Goal: Task Accomplishment & Management: Use online tool/utility

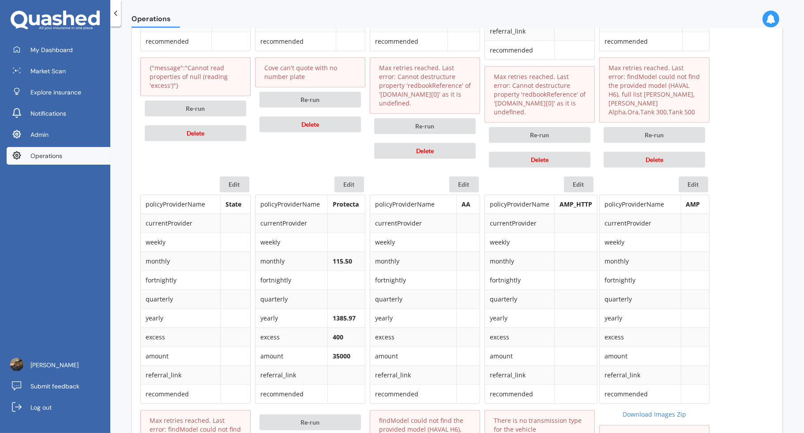
scroll to position [795, 0]
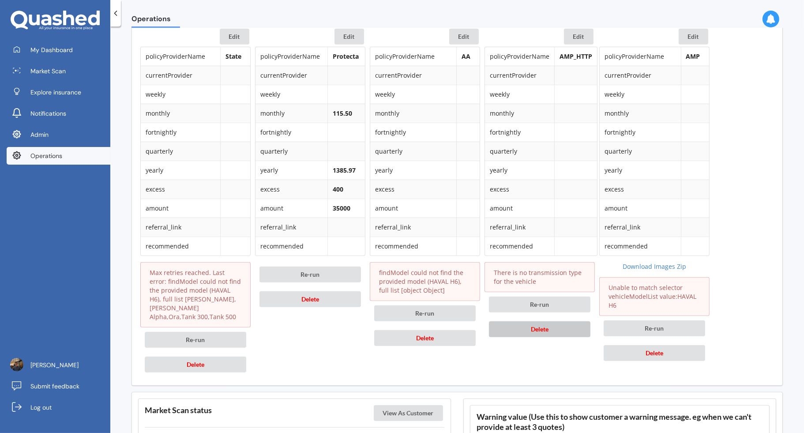
click at [565, 323] on button "Delete" at bounding box center [540, 329] width 102 height 16
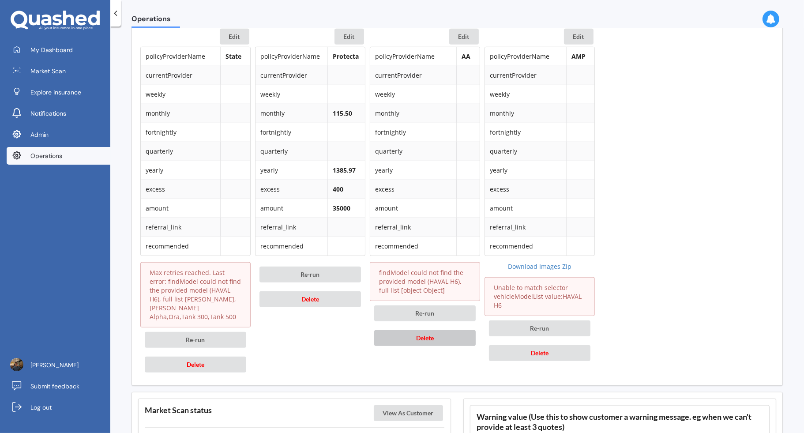
click at [441, 330] on button "Delete" at bounding box center [425, 338] width 102 height 16
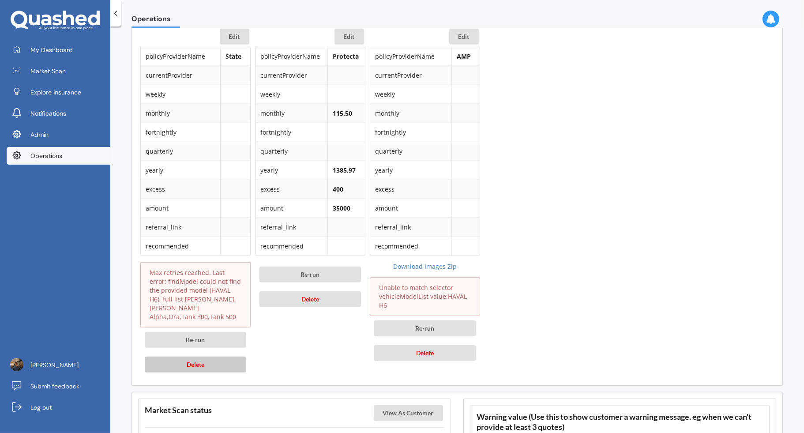
click at [226, 357] on button "Delete" at bounding box center [196, 365] width 102 height 16
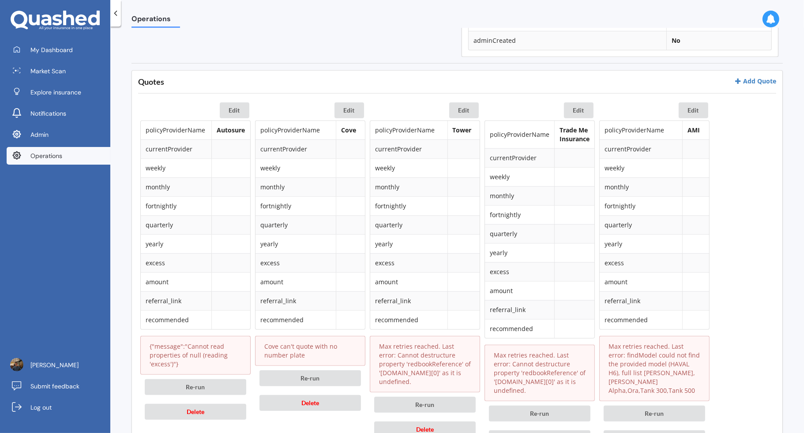
scroll to position [419, 0]
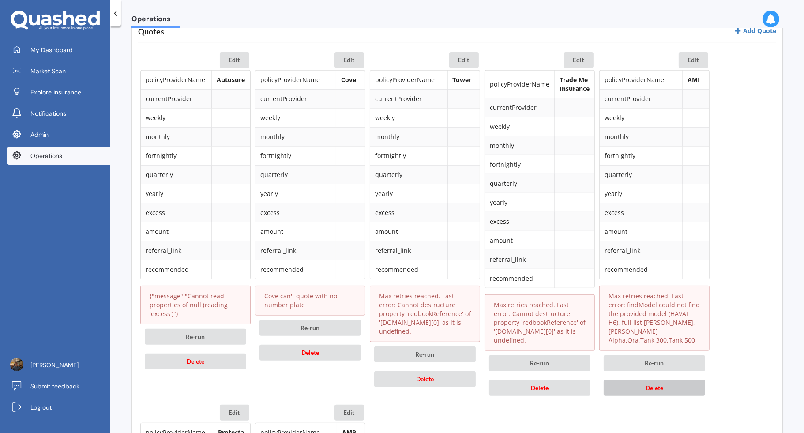
click at [635, 380] on button "Delete" at bounding box center [655, 388] width 102 height 16
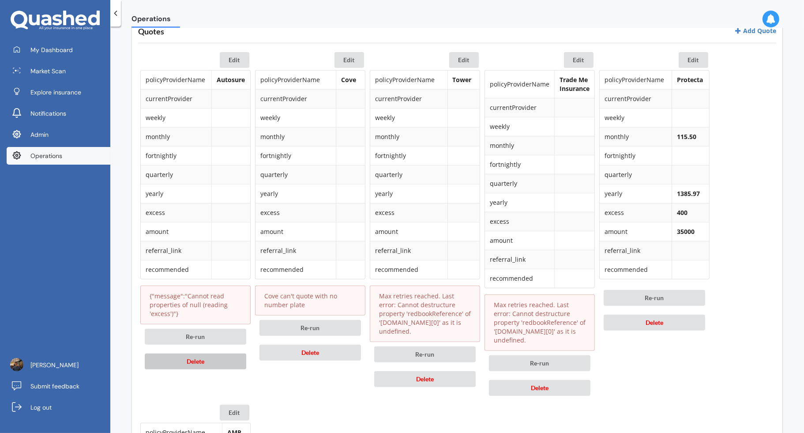
click at [220, 360] on button "Delete" at bounding box center [196, 362] width 102 height 16
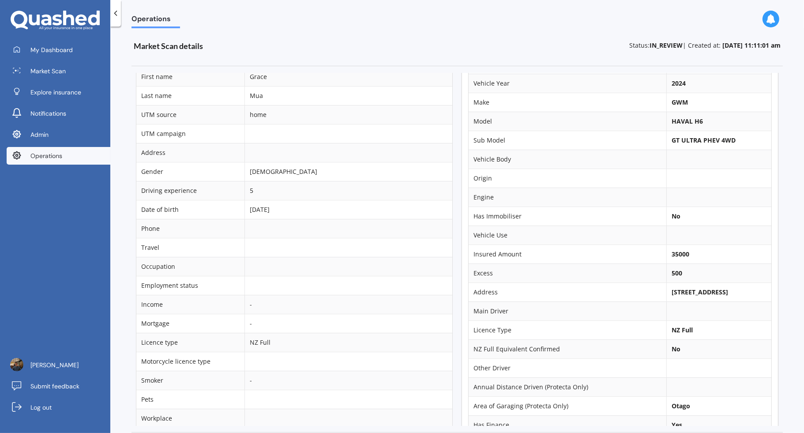
scroll to position [0, 0]
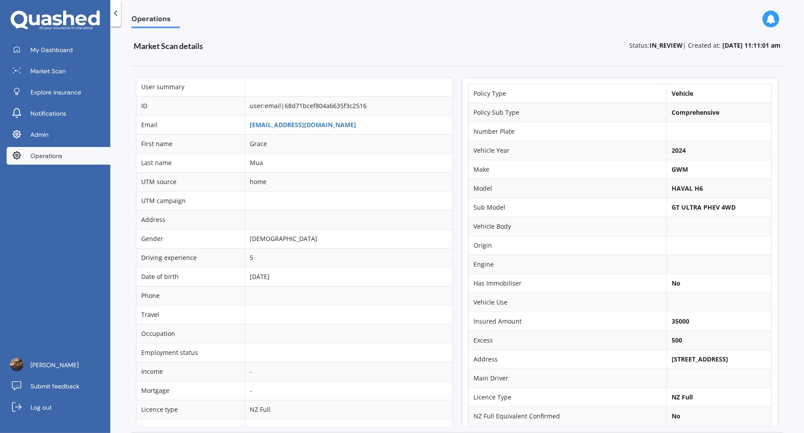
click at [674, 168] on b "GWM" at bounding box center [680, 169] width 16 height 8
copy b "GWM"
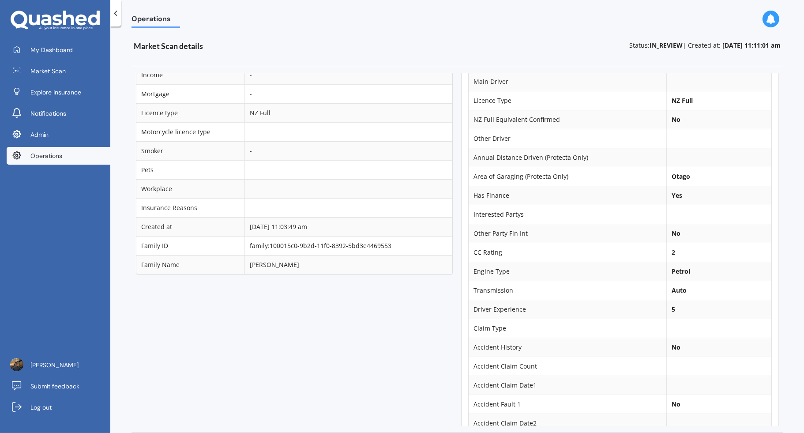
scroll to position [185, 0]
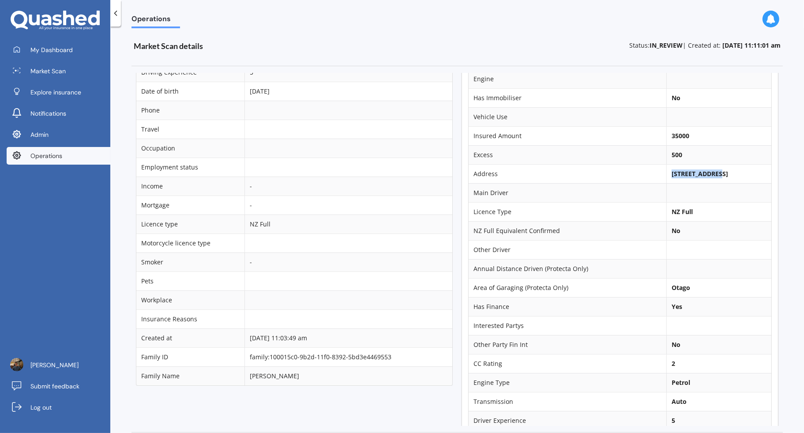
drag, startPoint x: 663, startPoint y: 170, endPoint x: 704, endPoint y: 172, distance: 40.2
click at [704, 172] on b "27 Hall Street, Frankton, Queenstown 9300" at bounding box center [700, 174] width 57 height 8
copy b "27 Hall Street"
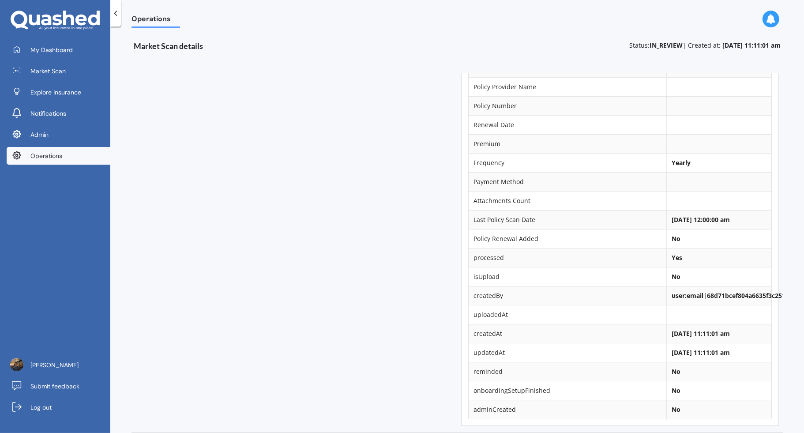
scroll to position [371, 0]
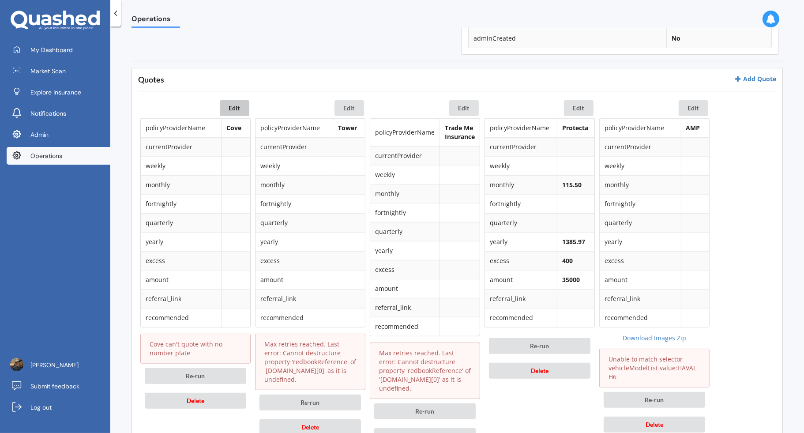
click at [236, 111] on button "Edit" at bounding box center [235, 108] width 30 height 16
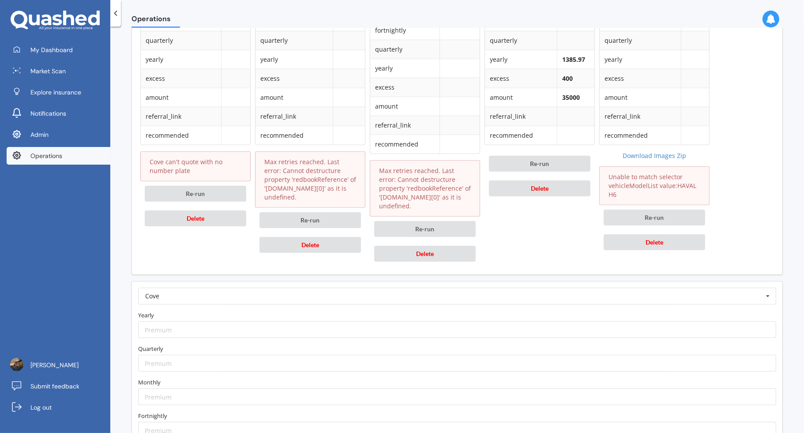
scroll to position [755, 0]
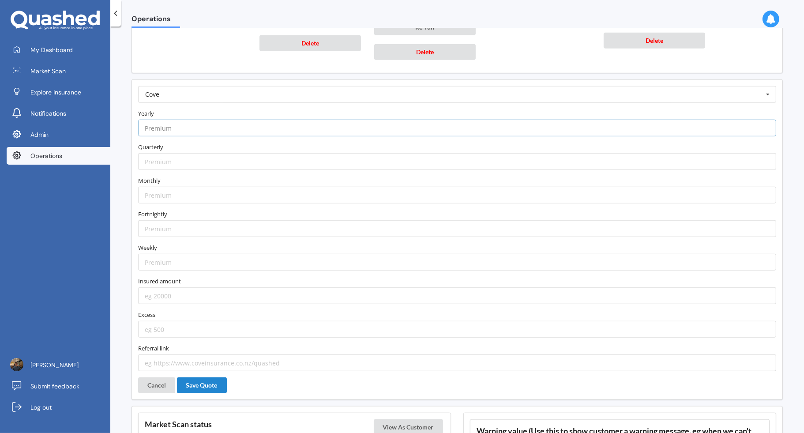
click at [193, 127] on input "number" at bounding box center [457, 128] width 638 height 17
type input "214.15"
click at [187, 120] on input "number" at bounding box center [457, 128] width 638 height 17
type input "2214.02"
click at [233, 288] on input "number" at bounding box center [457, 295] width 638 height 17
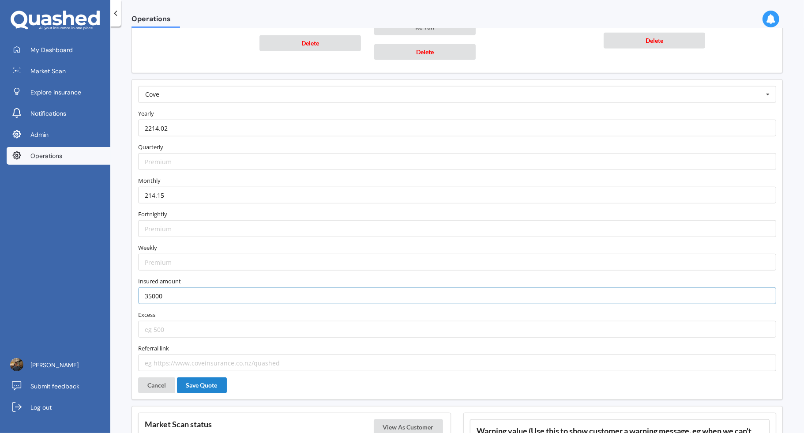
type input "35000"
type input "500"
click at [214, 377] on button "Save Quote" at bounding box center [202, 385] width 50 height 16
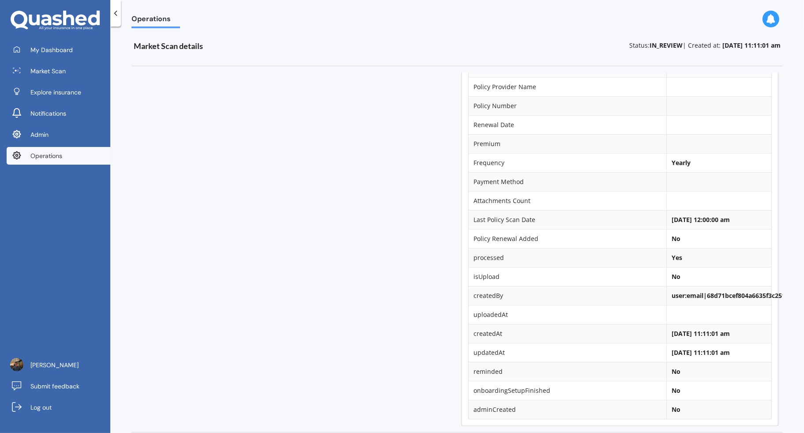
scroll to position [335, 0]
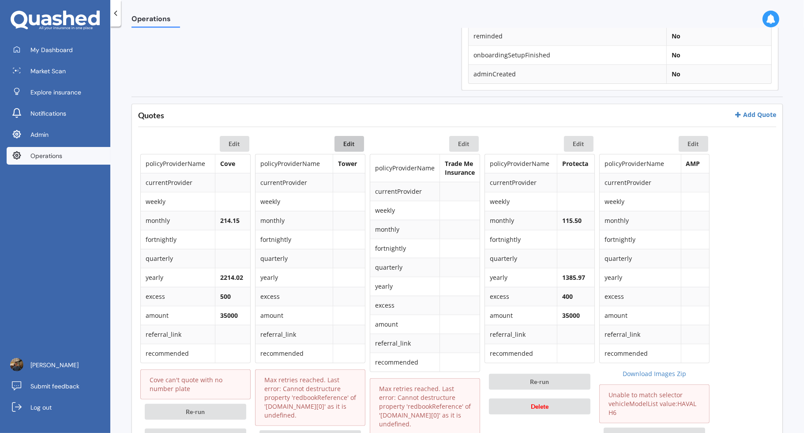
click at [356, 149] on button "Edit" at bounding box center [350, 144] width 30 height 16
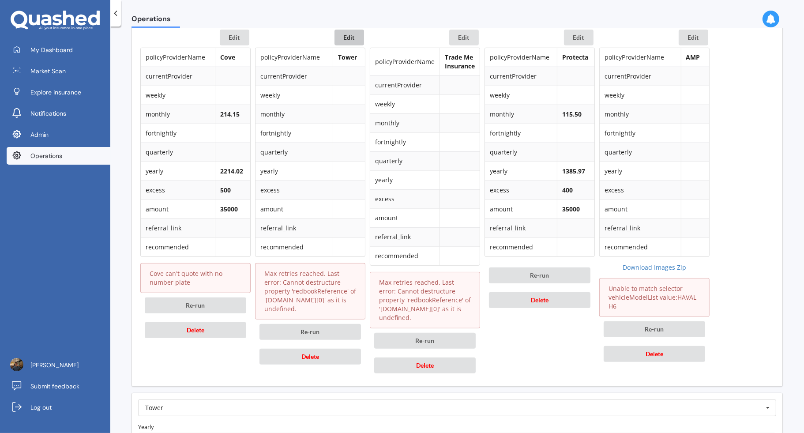
scroll to position [601, 0]
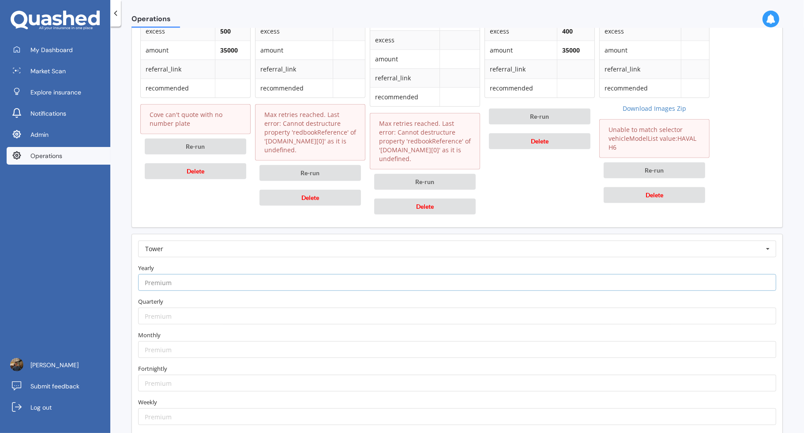
click at [298, 279] on input "number" at bounding box center [457, 282] width 638 height 17
paste input "2123.04"
type input "2123.04"
click at [299, 264] on label "Yearly" at bounding box center [457, 268] width 638 height 9
click at [183, 342] on input "number" at bounding box center [457, 349] width 638 height 17
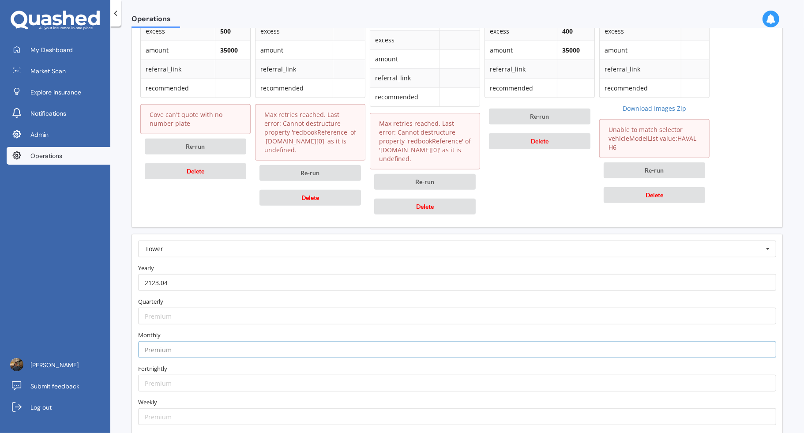
paste input "195.35"
type input "195.35"
click at [188, 331] on label "Monthly" at bounding box center [457, 335] width 638 height 9
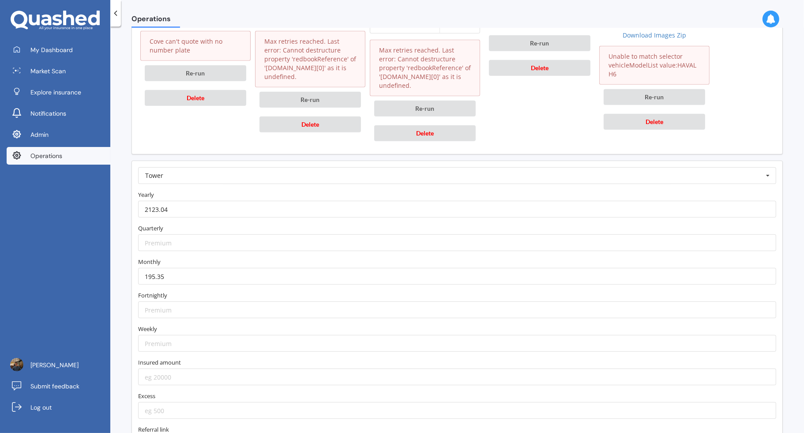
scroll to position [729, 0]
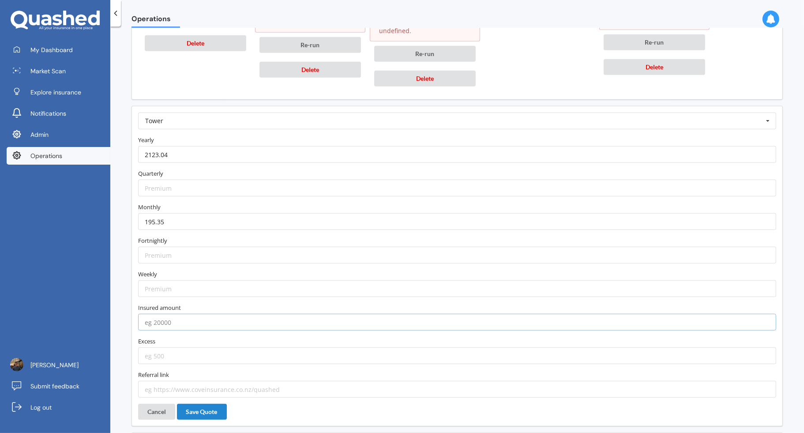
click at [202, 320] on input "number" at bounding box center [457, 322] width 638 height 17
paste input "41900"
type input "41900"
type input "500"
click at [240, 401] on div "Tower AA AIA AMI AMP ANZ ASB Accuro Aioi Nissay Dowa Allianz Partners Ando Aste…" at bounding box center [458, 266] width 652 height 320
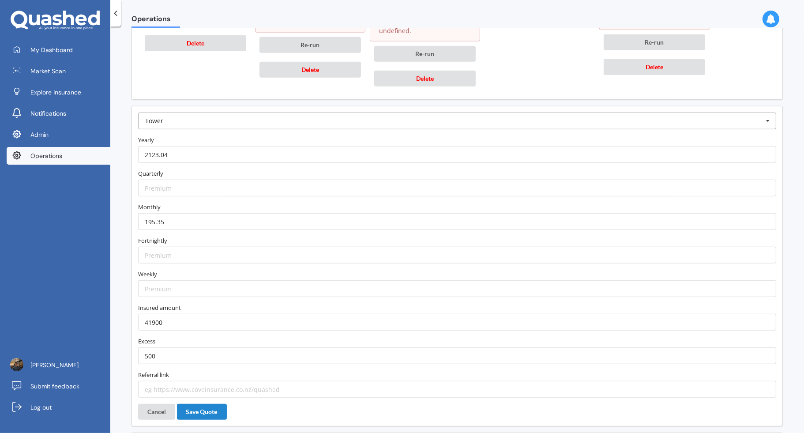
click at [256, 119] on input "text" at bounding box center [457, 121] width 637 height 16
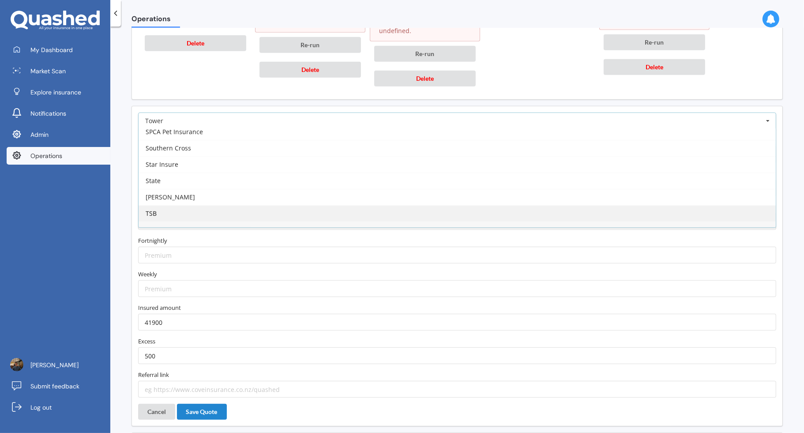
click at [231, 205] on div "TSB" at bounding box center [457, 213] width 637 height 16
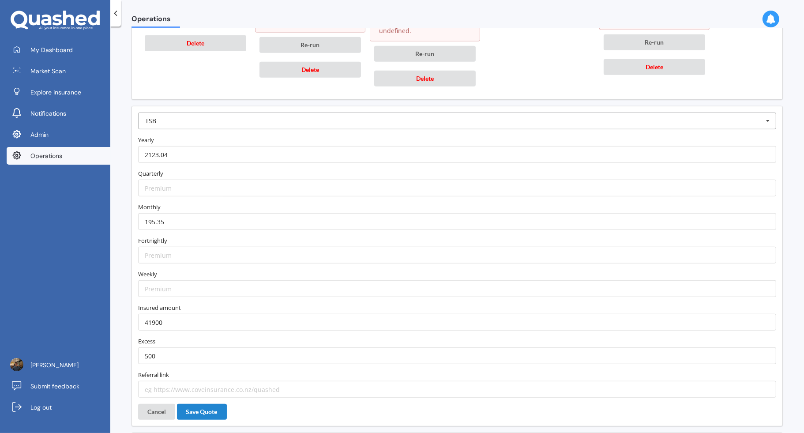
click at [242, 118] on input "text" at bounding box center [457, 121] width 637 height 16
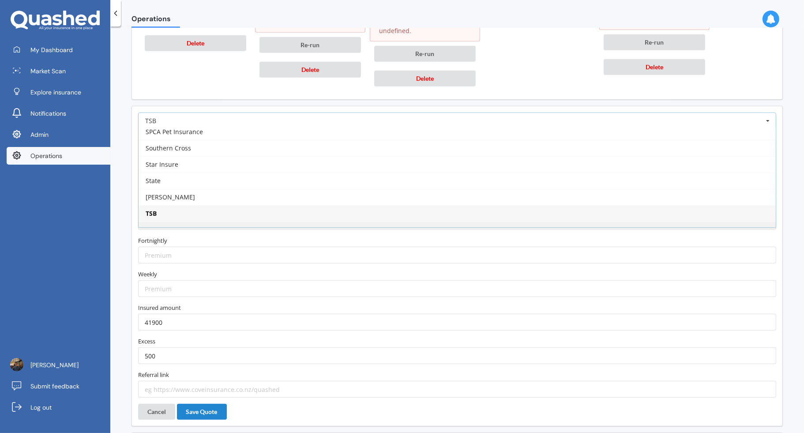
click at [225, 222] on div "Tower" at bounding box center [457, 230] width 637 height 16
type input "https://www.tower.co.nz/car-insurance/?utm_source=quashed&utm_medium=affiliate&…"
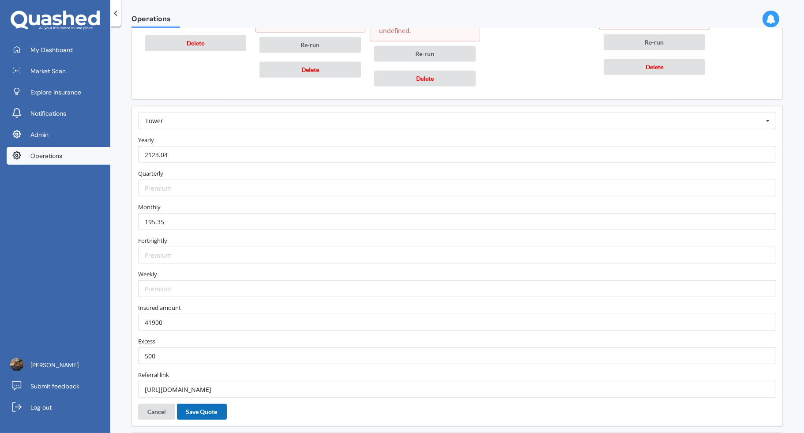
click at [198, 404] on button "Save Quote" at bounding box center [202, 412] width 50 height 16
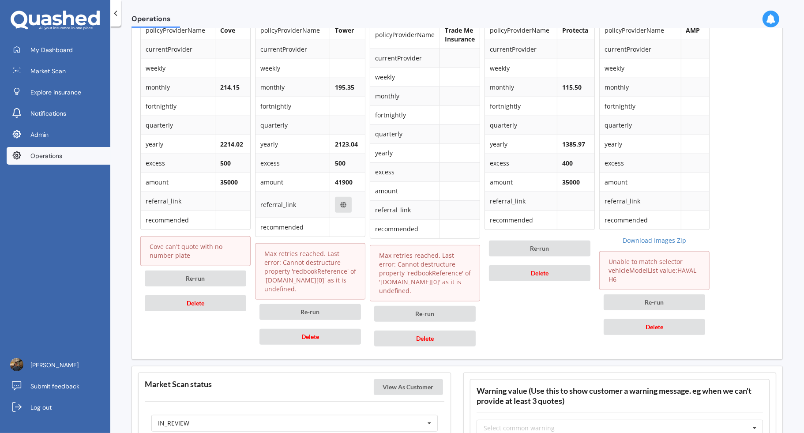
scroll to position [416, 0]
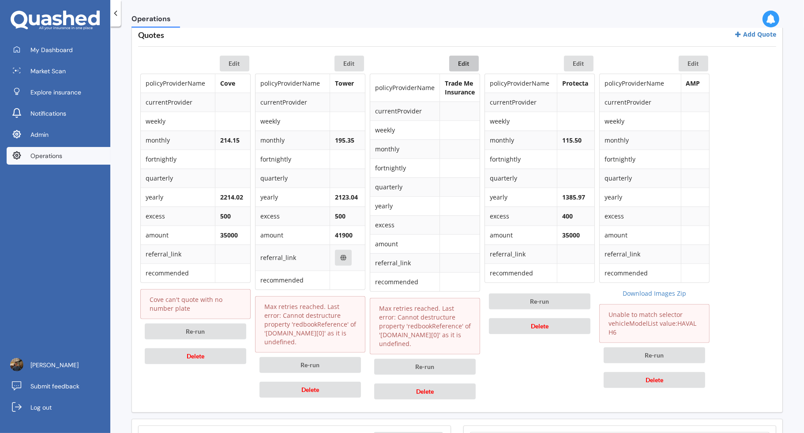
click at [469, 64] on button "Edit" at bounding box center [464, 64] width 30 height 16
click at [470, 59] on button "Edit" at bounding box center [464, 64] width 30 height 16
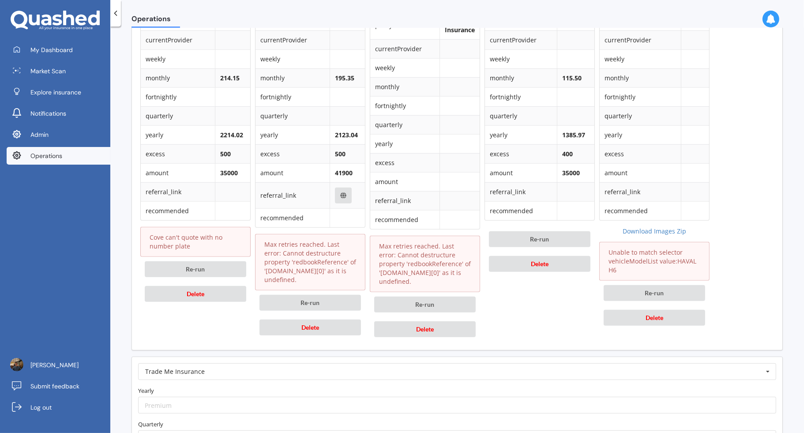
scroll to position [614, 0]
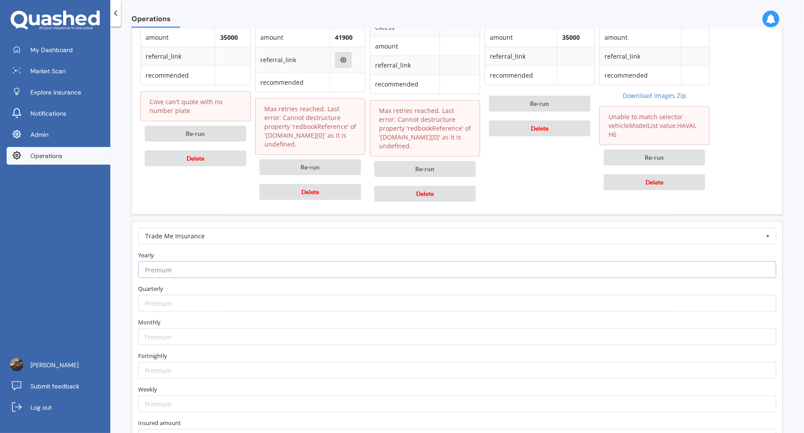
click at [234, 262] on input "number" at bounding box center [457, 269] width 638 height 17
paste input "2313.81"
type input "2313.81"
click at [235, 245] on form "Trade Me Insurance AA AIA AMI AMP ANZ ASB Accuro Aioi Nissay Dowa Allianz Partn…" at bounding box center [457, 370] width 638 height 285
click at [201, 335] on input "number" at bounding box center [457, 336] width 638 height 17
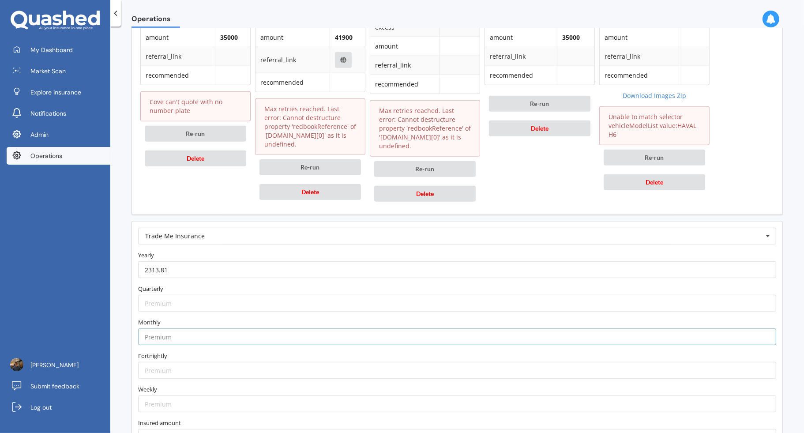
paste input "212.01"
type input "212.01"
click at [203, 318] on label "Monthly" at bounding box center [457, 322] width 638 height 9
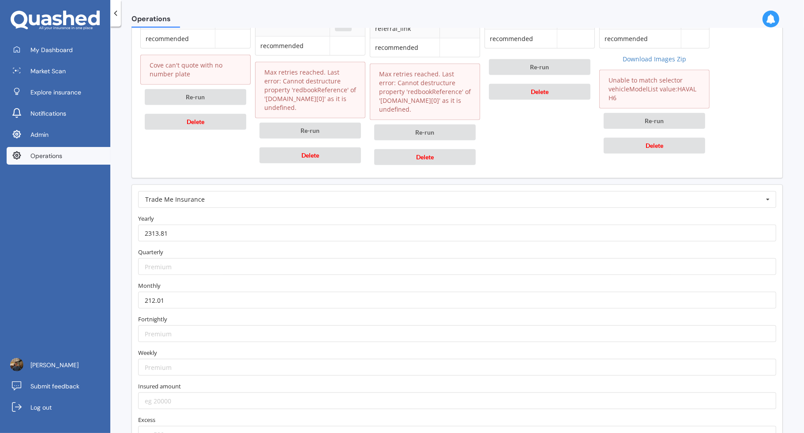
scroll to position [703, 0]
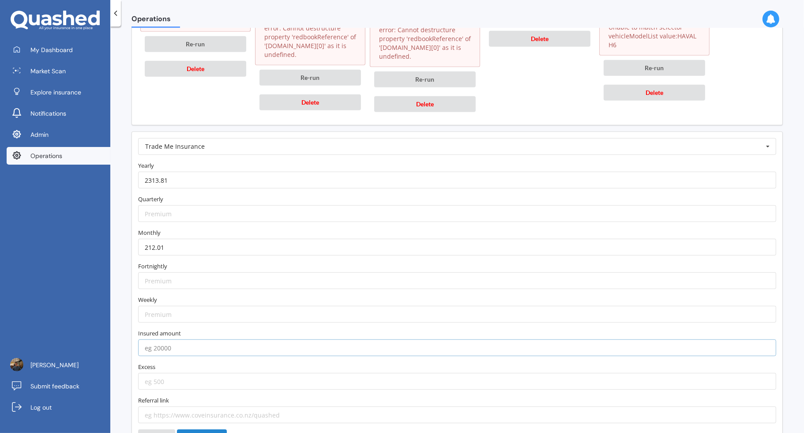
click at [185, 341] on input "number" at bounding box center [457, 347] width 638 height 17
type input "41900"
type input "500"
click at [200, 430] on button "Save Quote" at bounding box center [202, 438] width 50 height 16
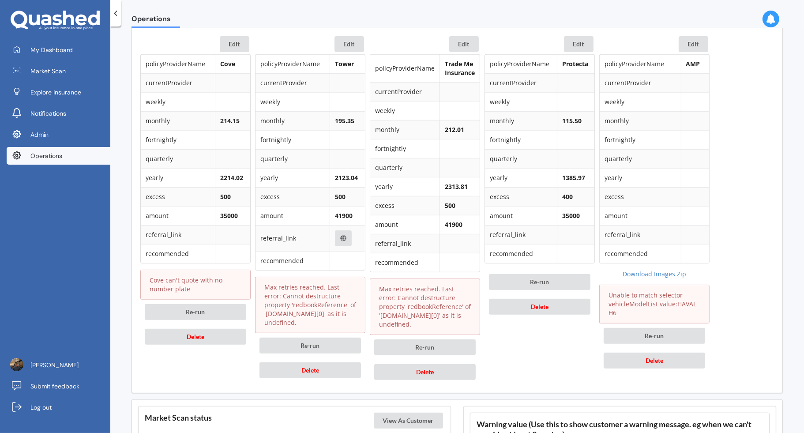
scroll to position [657, 0]
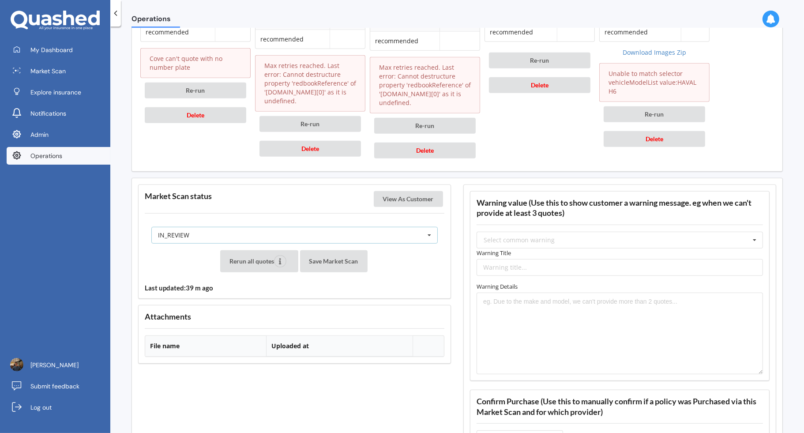
click at [358, 231] on div "IN_REVIEW READY PENDING VIEWED ABANDONED IN_REVIEW" at bounding box center [294, 235] width 286 height 17
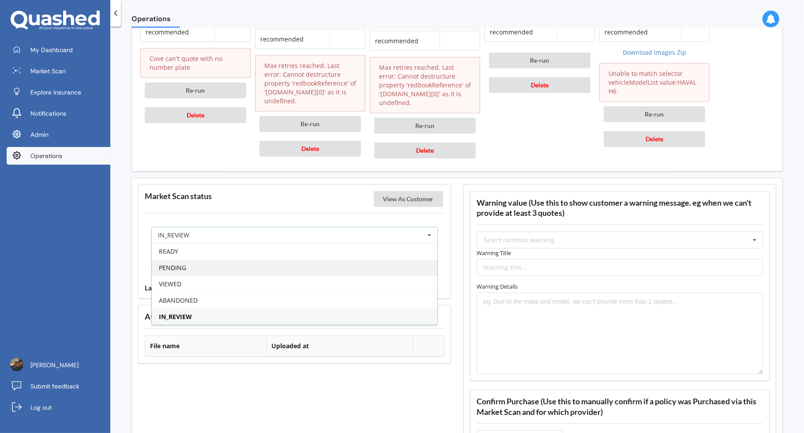
click at [322, 267] on div "PENDING" at bounding box center [295, 268] width 286 height 16
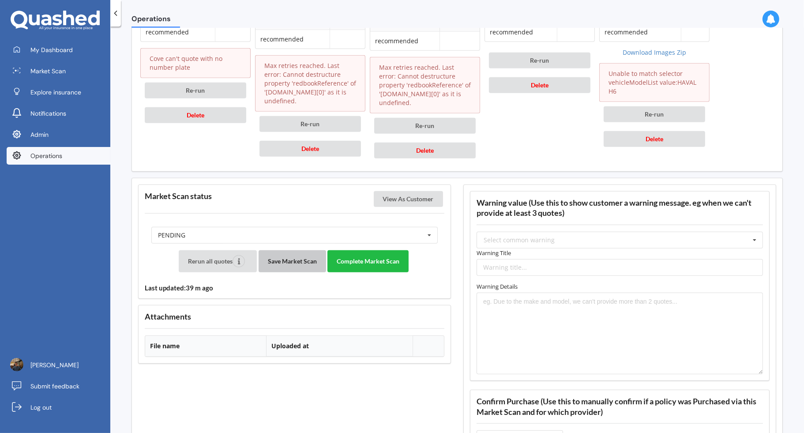
click at [313, 261] on button "Save Market Scan" at bounding box center [293, 261] width 68 height 22
click at [531, 261] on input "text" at bounding box center [620, 267] width 286 height 17
type input "Vehicle Year"
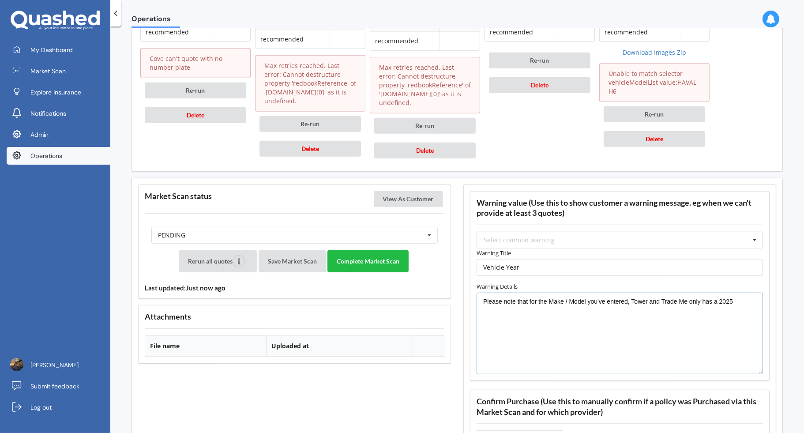
click at [716, 295] on textarea "Please note that for the Make / Model you've entered, Tower and Trade Me only h…" at bounding box center [620, 334] width 286 height 82
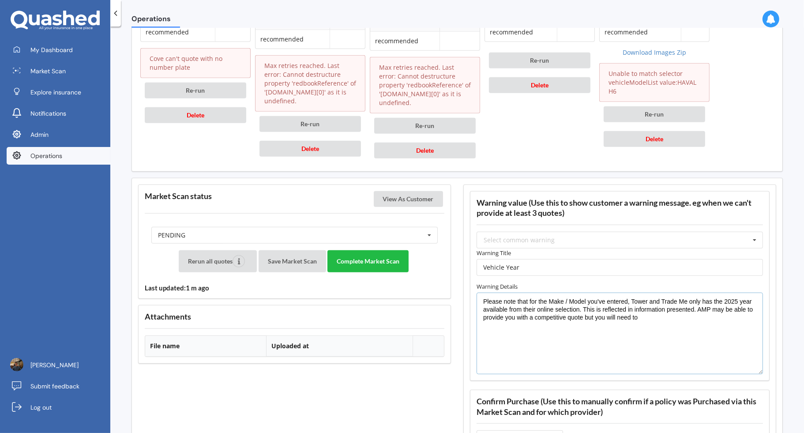
click at [697, 304] on textarea "Please note that for the Make / Model you've entered, Tower and Trade Me only h…" at bounding box center [620, 334] width 286 height 82
type textarea "Please note that for the Make / Model you've entered, Tower and Trade Me only h…"
click at [561, 263] on input "Vehicle Year" at bounding box center [620, 267] width 286 height 17
type input "Vehicle Year"
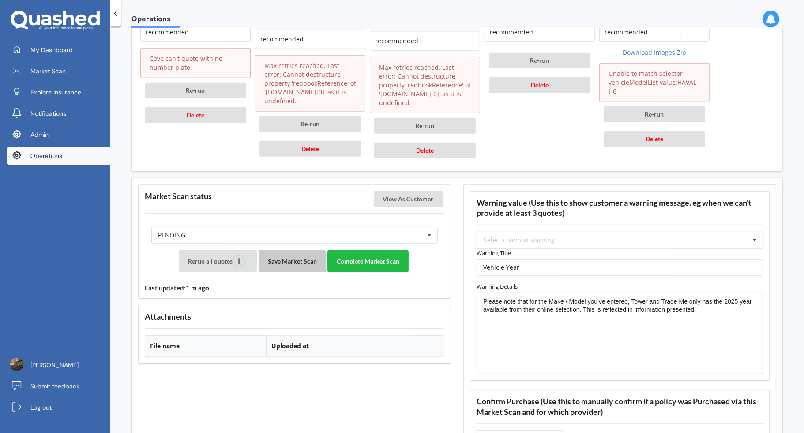
click at [290, 252] on button "Save Market Scan" at bounding box center [293, 261] width 68 height 22
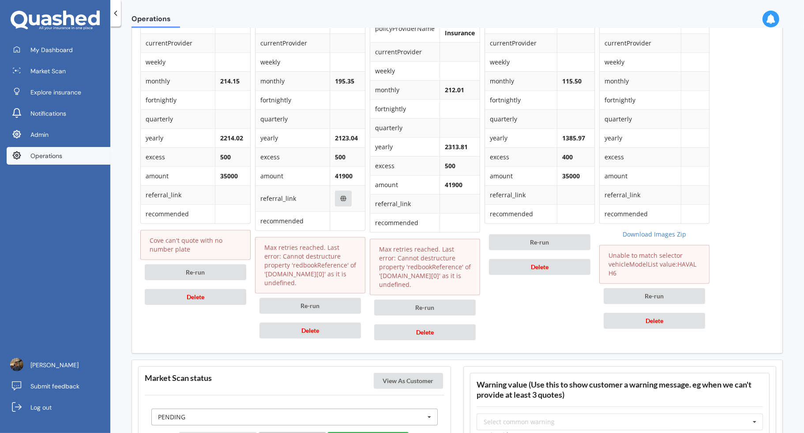
scroll to position [619, 0]
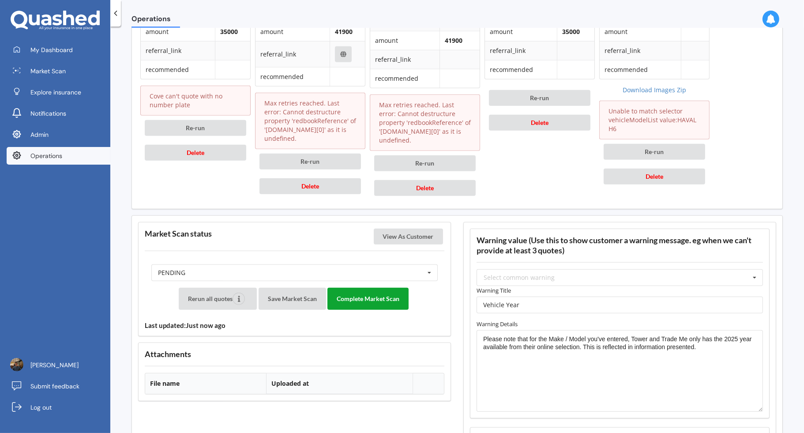
click at [358, 292] on button "Complete Market Scan" at bounding box center [368, 299] width 81 height 22
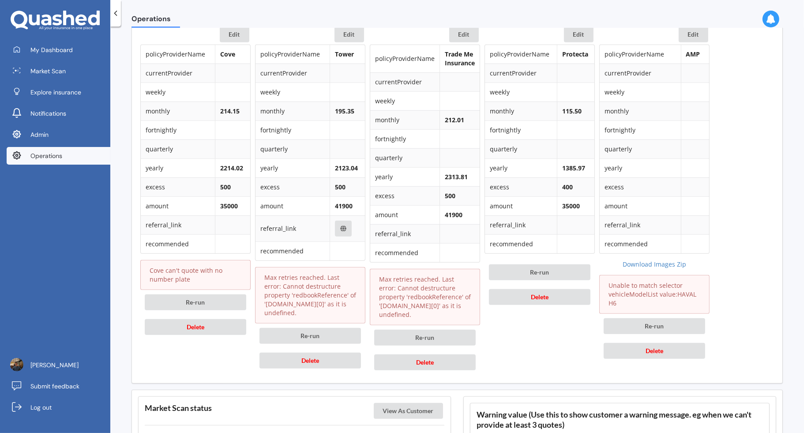
scroll to position [0, 0]
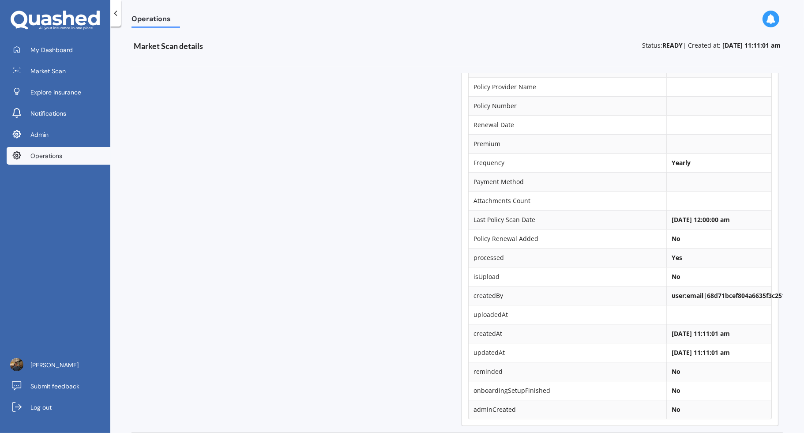
click at [84, 161] on link "Operations" at bounding box center [59, 156] width 104 height 18
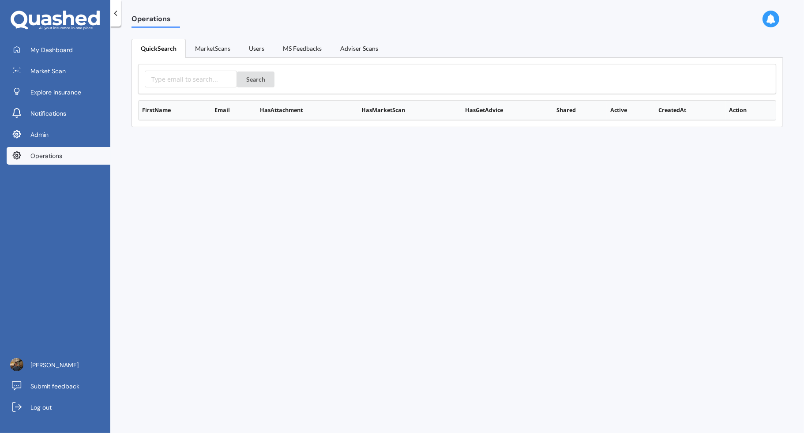
click at [211, 53] on link "MarketScans" at bounding box center [213, 48] width 54 height 19
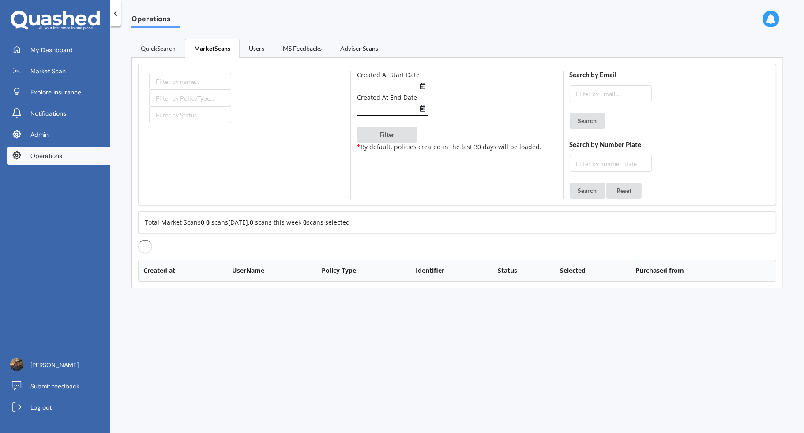
click at [162, 51] on link "QuickSearch" at bounding box center [158, 48] width 53 height 19
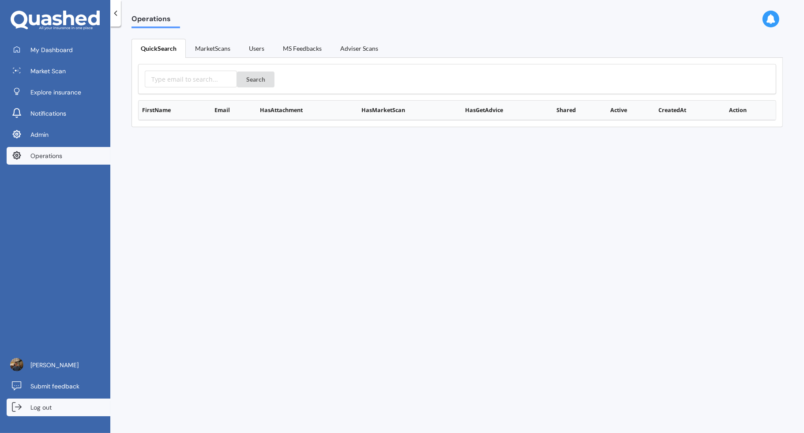
click at [84, 408] on link "Log out" at bounding box center [59, 408] width 104 height 18
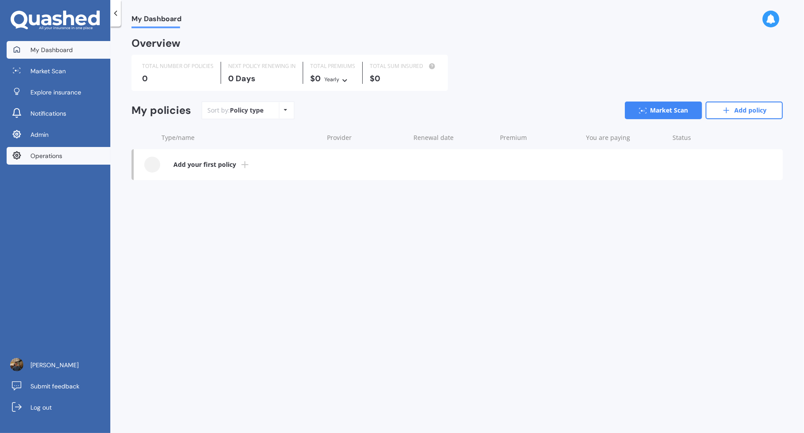
click at [88, 157] on link "Operations" at bounding box center [59, 156] width 104 height 18
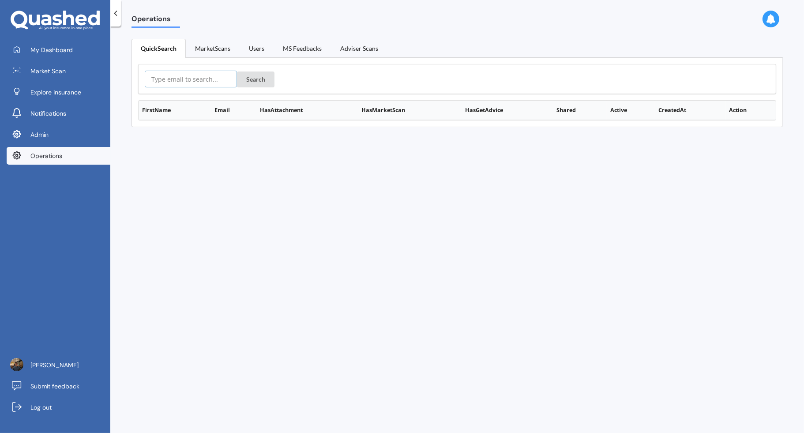
click at [197, 83] on input "text" at bounding box center [191, 79] width 92 height 17
paste input "https://app.quashed.co.nz/operations/policyScan/policy-scan:2cf26360-9b35-11f0-…"
type input "https://app.quashed.co.nz/operations/policyScan/policy-scan:2cf26360-9b35-11f0-…"
click at [253, 75] on button "Search" at bounding box center [256, 80] width 38 height 16
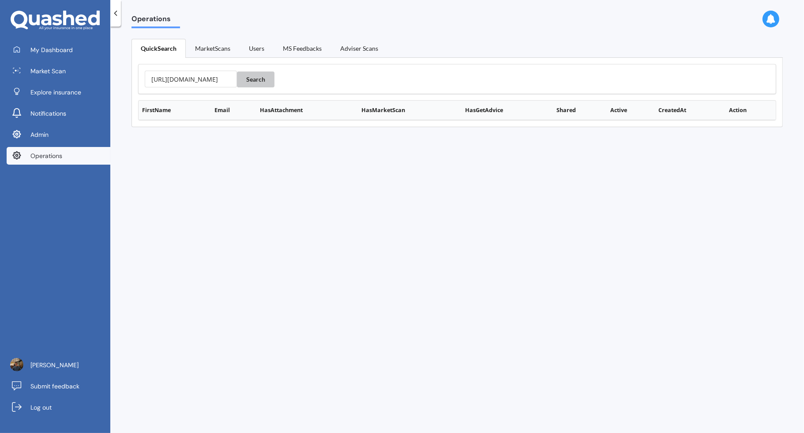
scroll to position [0, 0]
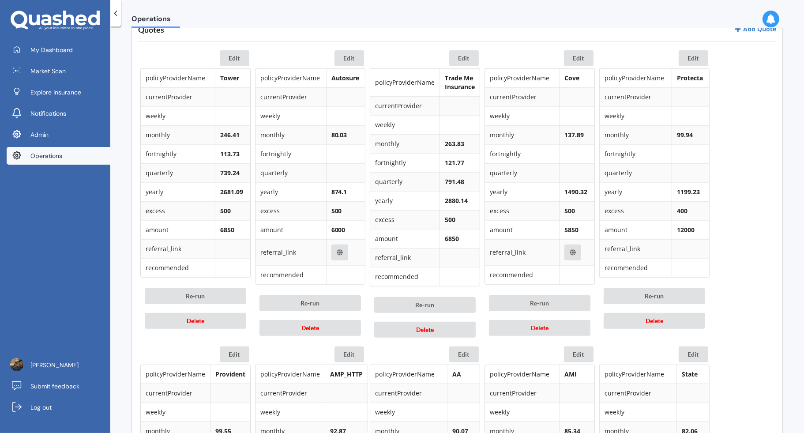
scroll to position [412, 0]
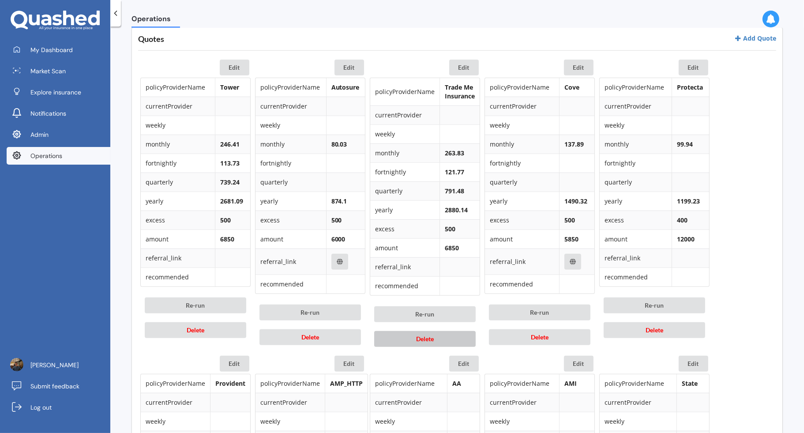
click at [457, 337] on button "Delete" at bounding box center [425, 339] width 102 height 16
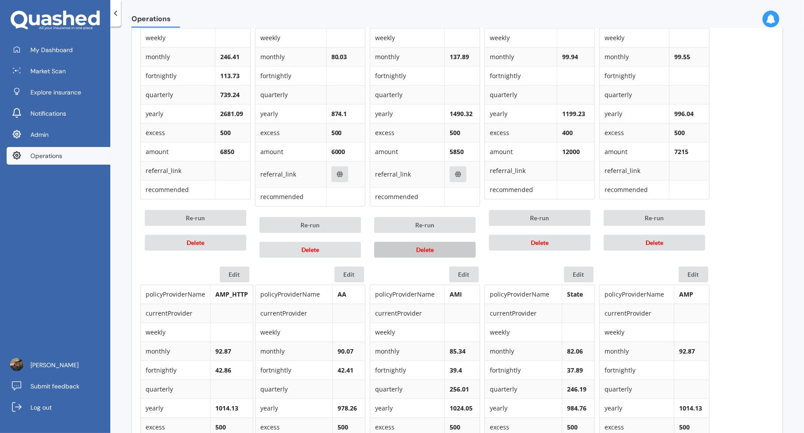
scroll to position [652, 0]
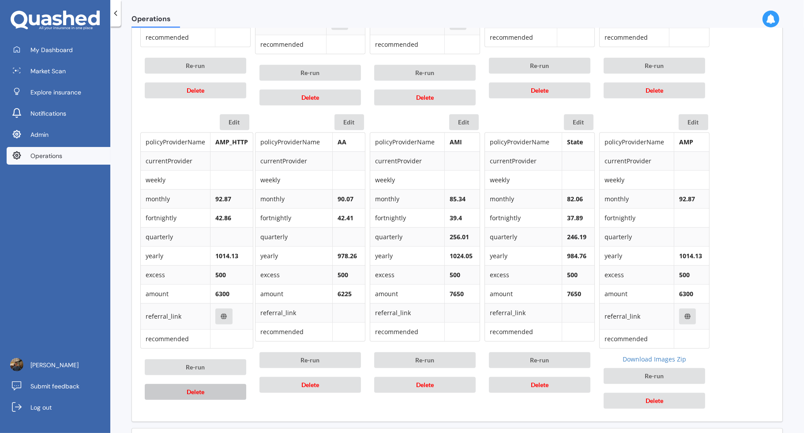
click at [226, 387] on button "Delete" at bounding box center [196, 392] width 102 height 16
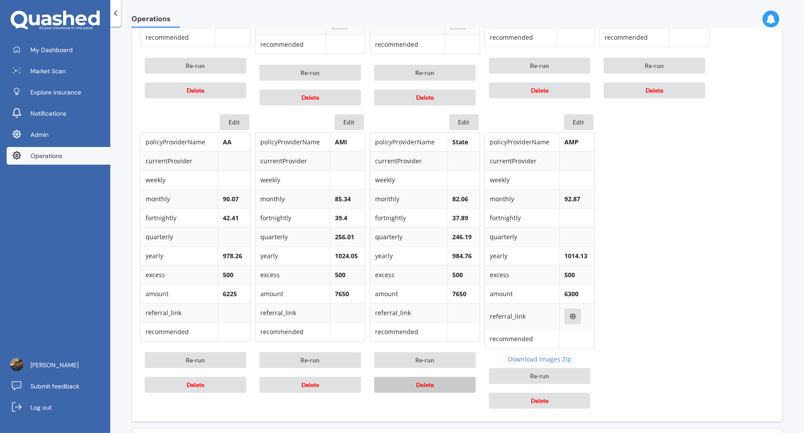
click at [445, 377] on button "Delete" at bounding box center [425, 385] width 102 height 16
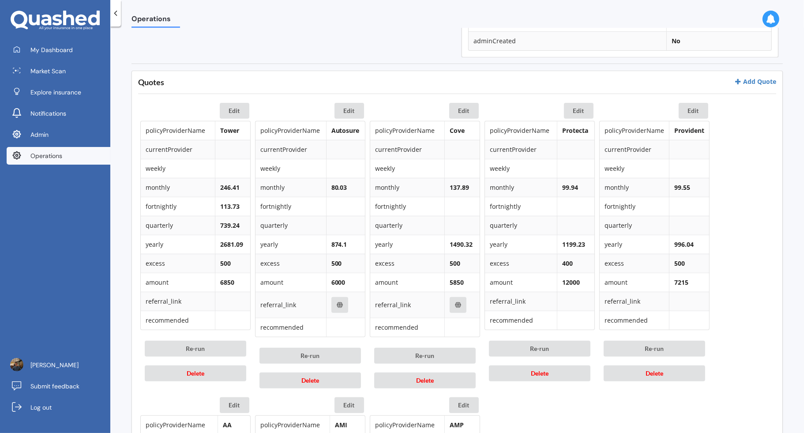
scroll to position [515, 0]
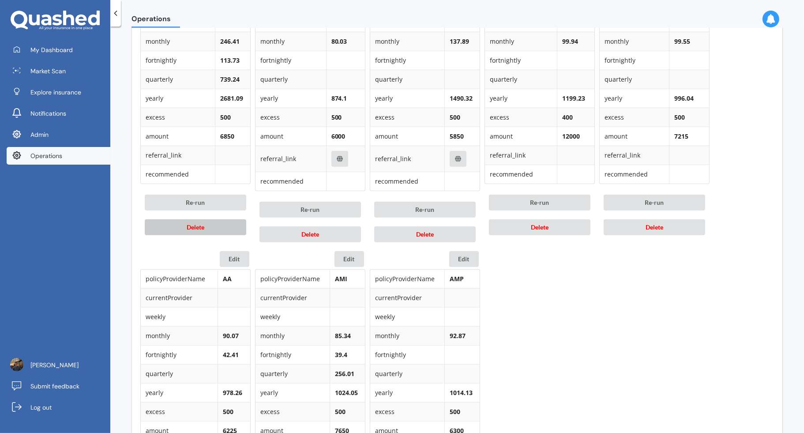
click at [235, 230] on button "Delete" at bounding box center [196, 227] width 102 height 16
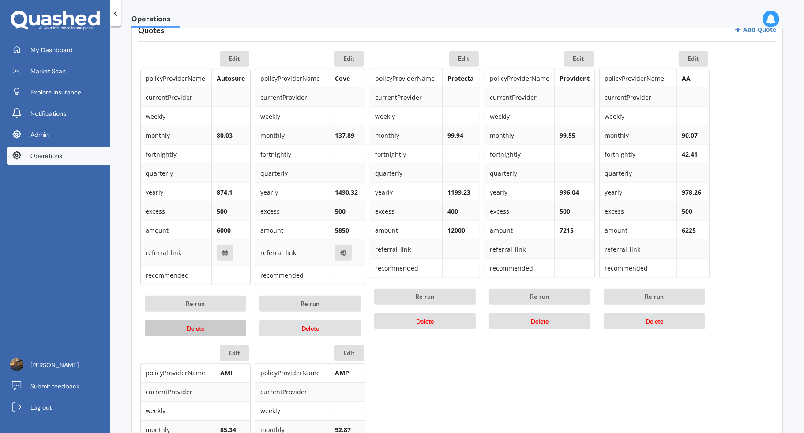
scroll to position [413, 0]
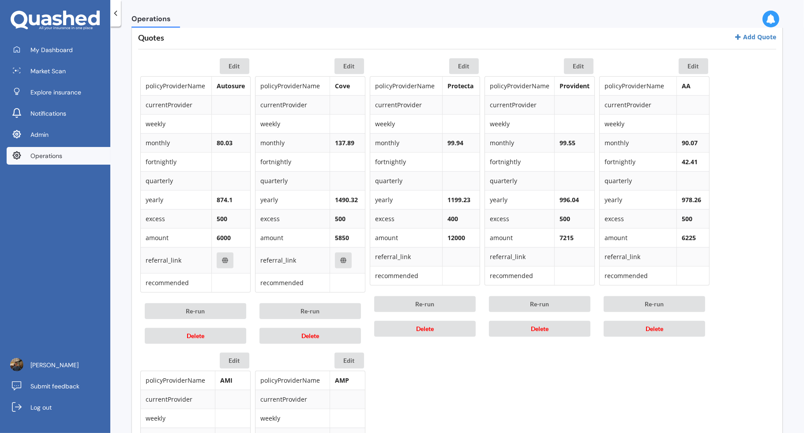
click at [747, 176] on div "Edit policyProviderName Autosure currentProvider weekly monthly 80.03 fortnight…" at bounding box center [457, 355] width 638 height 598
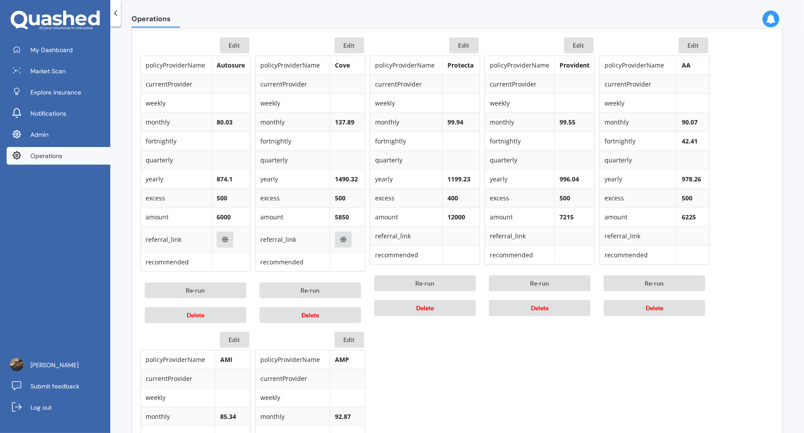
scroll to position [412, 0]
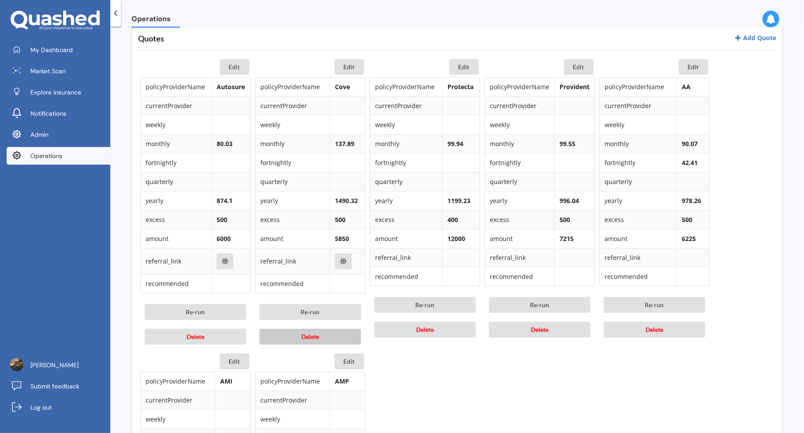
click at [339, 335] on button "Delete" at bounding box center [311, 337] width 102 height 16
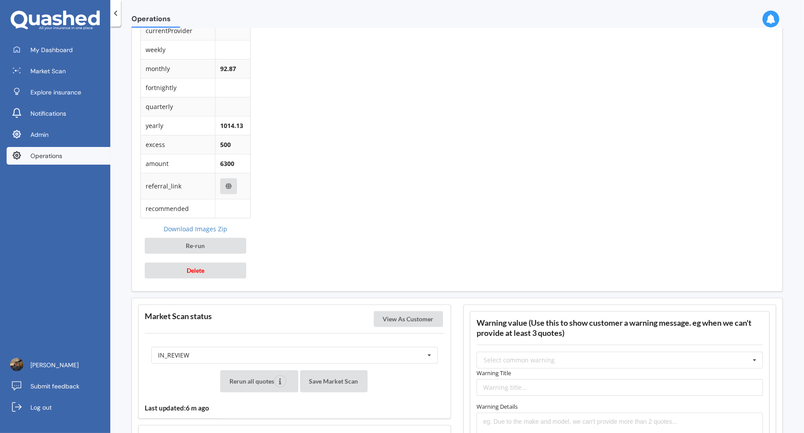
scroll to position [871, 0]
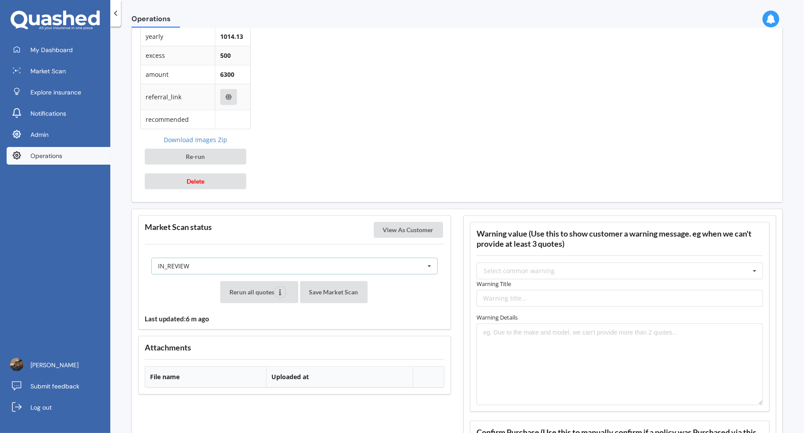
click at [360, 258] on div "IN_REVIEW READY PENDING VIEWED ABANDONED IN_REVIEW" at bounding box center [294, 266] width 286 height 17
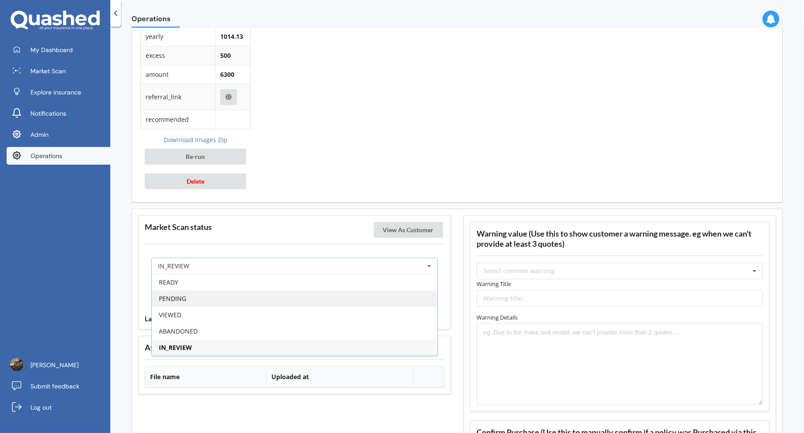
click at [311, 291] on div "PENDING" at bounding box center [295, 298] width 286 height 16
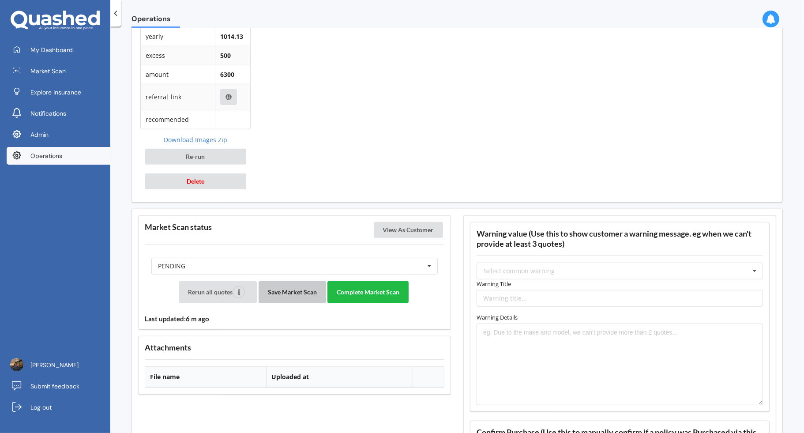
click at [288, 284] on button "Save Market Scan" at bounding box center [293, 292] width 68 height 22
click at [370, 281] on button "Complete Market Scan" at bounding box center [368, 292] width 81 height 22
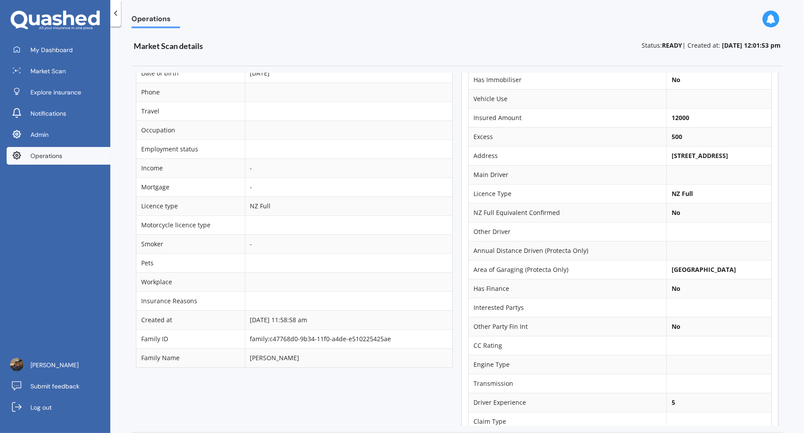
scroll to position [0, 0]
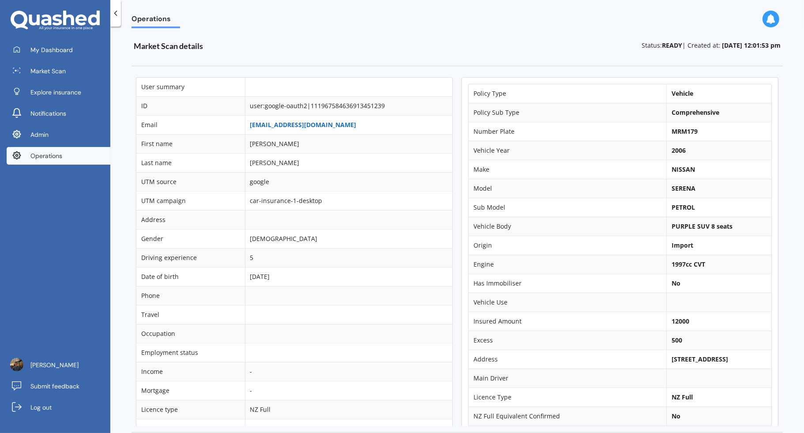
click at [314, 123] on link "[EMAIL_ADDRESS][DOMAIN_NAME]" at bounding box center [303, 125] width 106 height 8
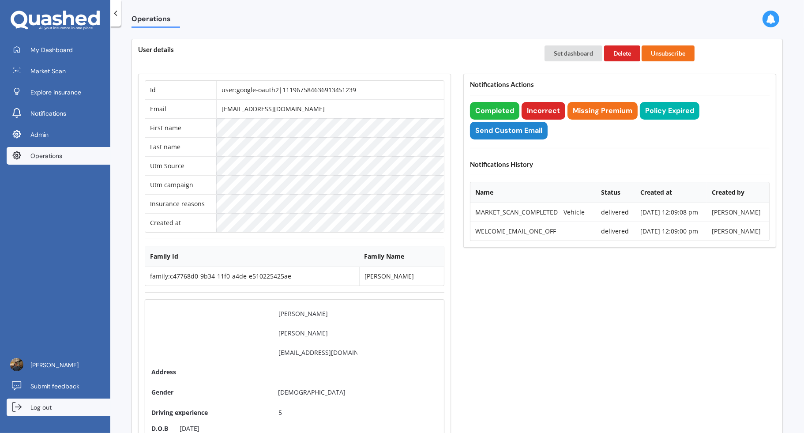
click at [78, 409] on link "Log out" at bounding box center [59, 408] width 104 height 18
